Goal: Check status: Check status

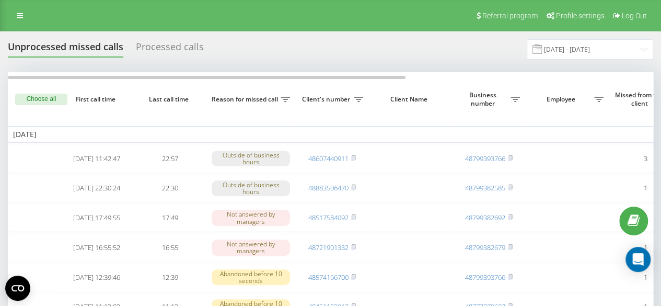
click at [178, 40] on div "Unprocessed missed calls Processed calls 19.07.2025 - 19.08.2025" at bounding box center [330, 49] width 645 height 20
click at [181, 46] on div "Processed calls" at bounding box center [170, 49] width 68 height 16
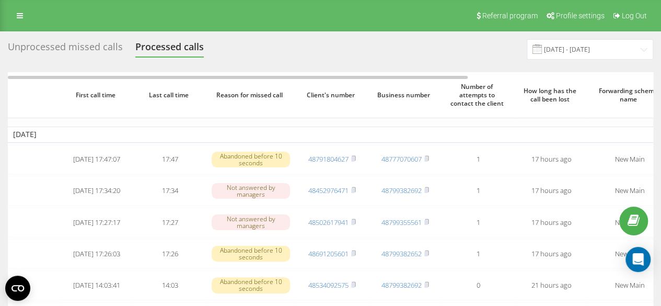
click at [86, 53] on div "Unprocessed missed calls" at bounding box center [65, 49] width 115 height 16
